Goal: Information Seeking & Learning: Learn about a topic

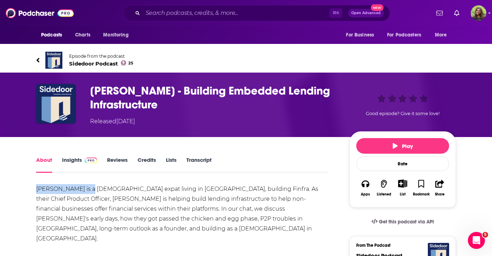
drag, startPoint x: 35, startPoint y: 167, endPoint x: 90, endPoint y: 169, distance: 54.6
copy div "Reinis Simanovskis"
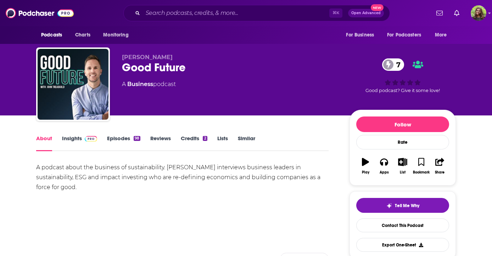
click at [123, 147] on link "Episodes 98" at bounding box center [123, 143] width 33 height 16
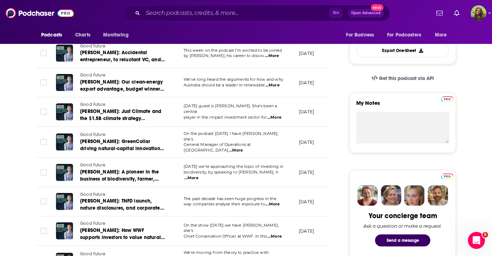
scroll to position [169, 0]
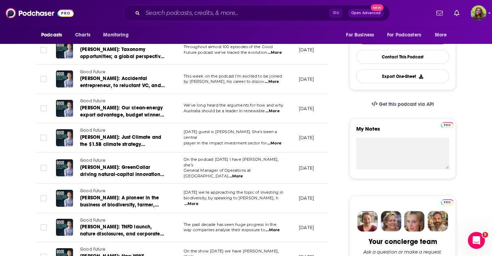
click at [276, 82] on span "...More" at bounding box center [272, 82] width 14 height 6
click at [300, 92] on td "[DATE]" at bounding box center [316, 79] width 46 height 29
click at [138, 55] on span "[PERSON_NAME]: Taxonomy opportunities; a global perspective on Australia’s Sust…" at bounding box center [122, 59] width 84 height 27
